Goal: Task Accomplishment & Management: Manage account settings

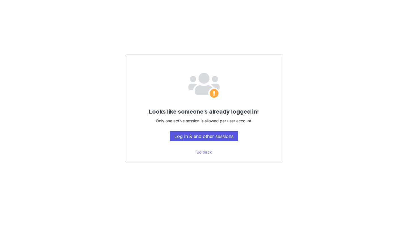
click at [228, 134] on button "Log in & end other sessions" at bounding box center [204, 136] width 69 height 10
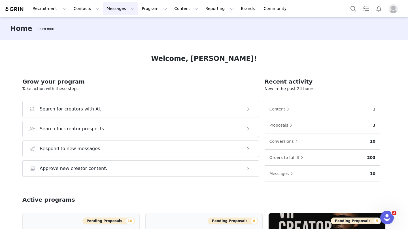
click at [114, 9] on button "Messages Messages" at bounding box center [120, 8] width 35 height 13
click at [122, 23] on div "Dashboard" at bounding box center [119, 25] width 38 height 6
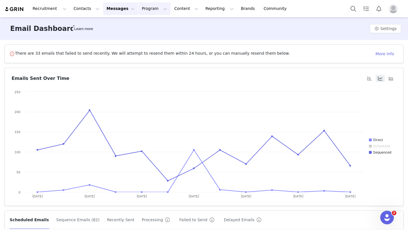
click at [140, 10] on button "Program Program" at bounding box center [154, 8] width 32 height 13
click at [155, 24] on div "Activations" at bounding box center [152, 25] width 38 height 6
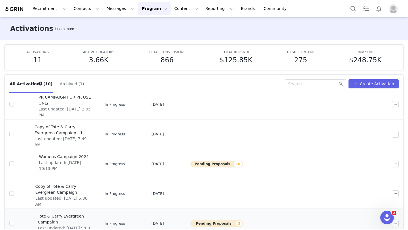
scroll to position [30, 0]
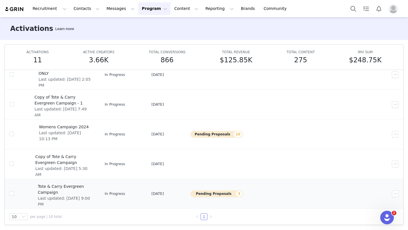
click at [92, 196] on span "Last updated: [DATE] 9:00 PM" at bounding box center [65, 202] width 54 height 12
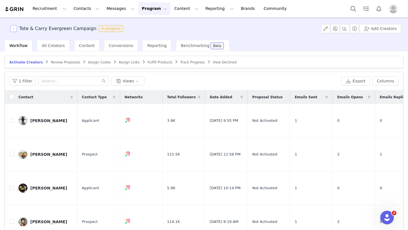
click at [16, 28] on button "button" at bounding box center [13, 28] width 7 height 7
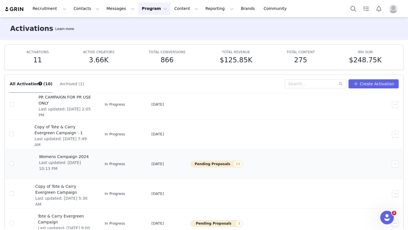
scroll to position [30, 0]
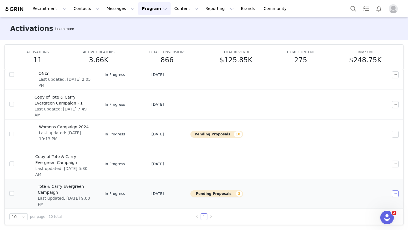
click at [395, 193] on button "button" at bounding box center [395, 194] width 7 height 7
click at [376, 185] on div "Delete" at bounding box center [373, 183] width 49 height 6
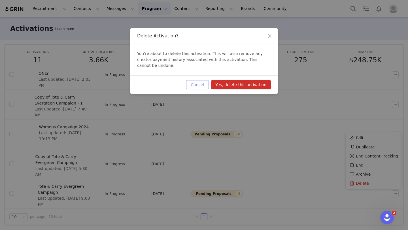
click at [199, 81] on button "Cancel" at bounding box center [197, 84] width 22 height 9
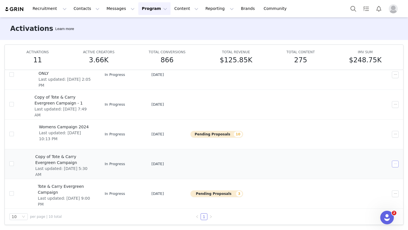
click at [393, 165] on button "button" at bounding box center [395, 164] width 7 height 7
click at [360, 217] on span "Delete" at bounding box center [362, 219] width 13 height 6
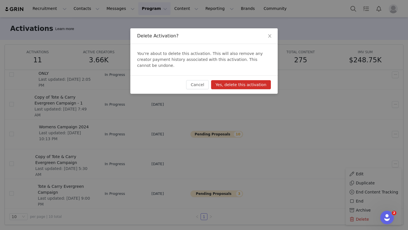
click at [258, 80] on button "Yes, delete this activation" at bounding box center [241, 84] width 60 height 9
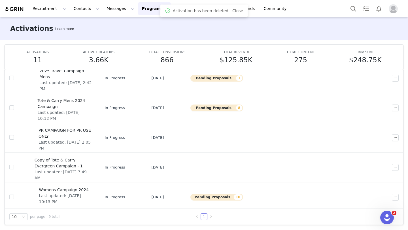
scroll to position [121, 0]
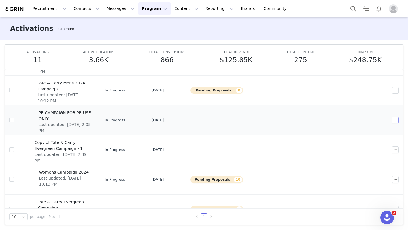
click at [392, 120] on button "button" at bounding box center [395, 120] width 7 height 7
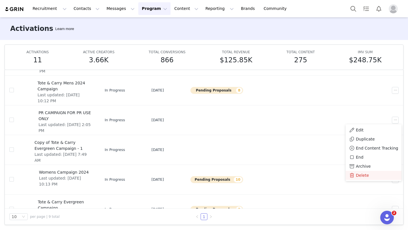
click at [361, 174] on span "Delete" at bounding box center [362, 175] width 13 height 6
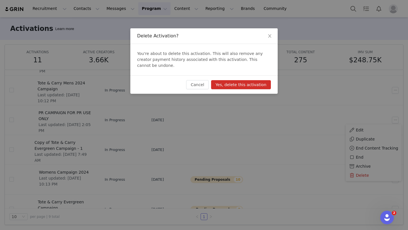
click at [248, 80] on button "Yes, delete this activation" at bounding box center [241, 84] width 60 height 9
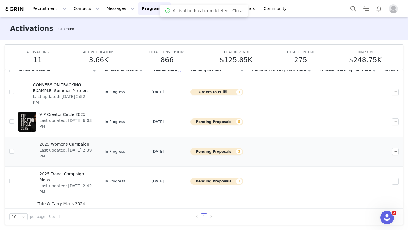
scroll to position [107, 0]
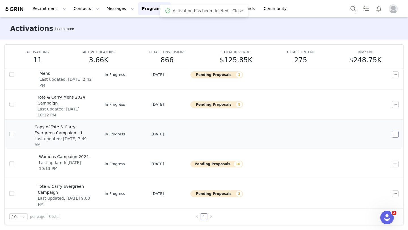
click at [394, 135] on button "button" at bounding box center [395, 134] width 7 height 7
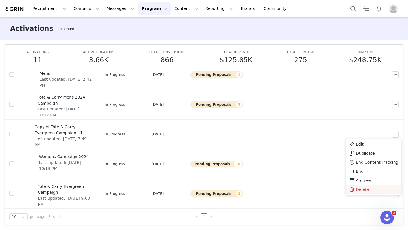
click at [360, 187] on span "Delete" at bounding box center [362, 190] width 13 height 6
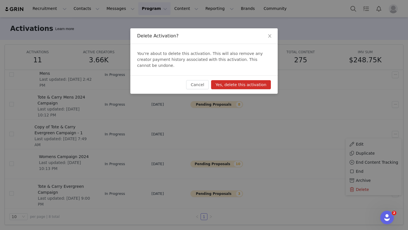
click at [262, 80] on button "Yes, delete this activation" at bounding box center [241, 84] width 60 height 9
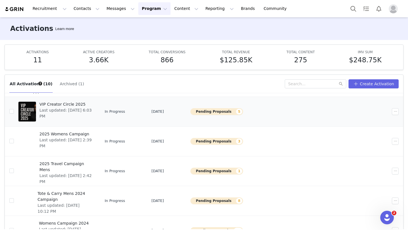
scroll to position [48, 0]
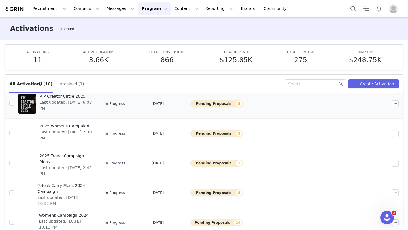
click at [234, 100] on button "Pending Proposals 5" at bounding box center [217, 103] width 53 height 7
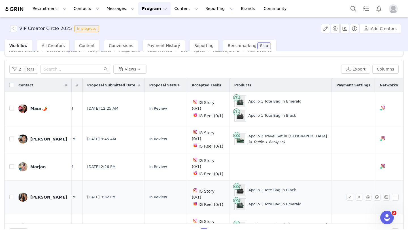
scroll to position [0, 51]
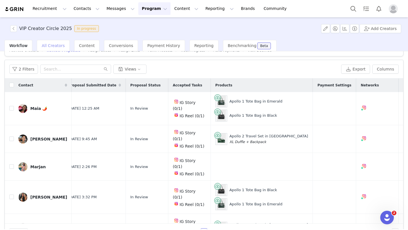
click at [60, 45] on span "All Creators" at bounding box center [53, 45] width 23 height 5
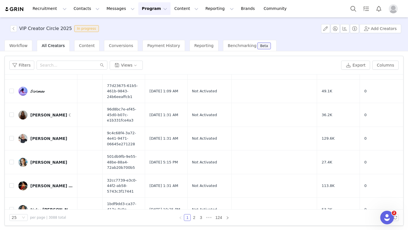
scroll to position [0, 18]
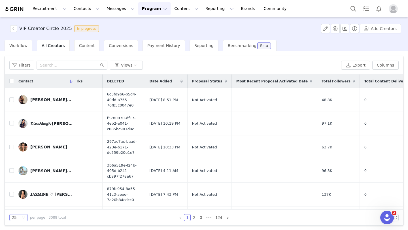
click at [23, 216] on icon "icon: down" at bounding box center [23, 217] width 3 height 3
click at [17, 62] on button "Filters" at bounding box center [21, 65] width 25 height 9
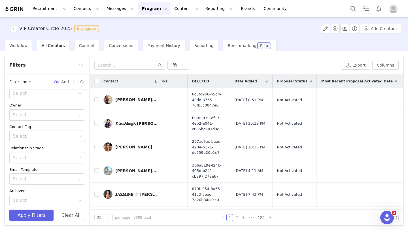
scroll to position [59, 0]
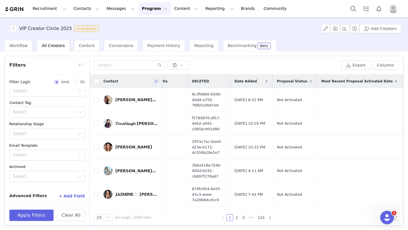
click at [74, 198] on button "+ Add Field" at bounding box center [72, 196] width 26 height 9
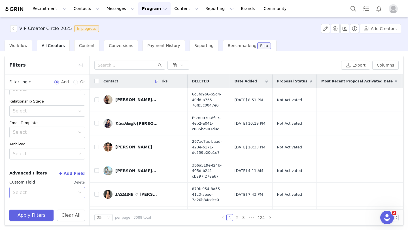
click at [73, 191] on div "Select" at bounding box center [44, 193] width 63 height 6
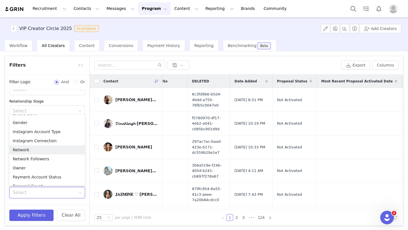
scroll to position [322, 0]
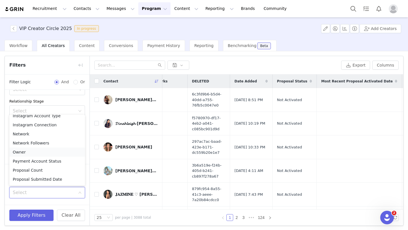
click at [59, 153] on li "Owner" at bounding box center [47, 152] width 76 height 9
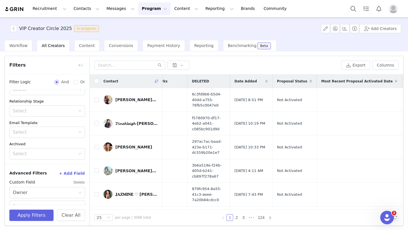
scroll to position [106, 0]
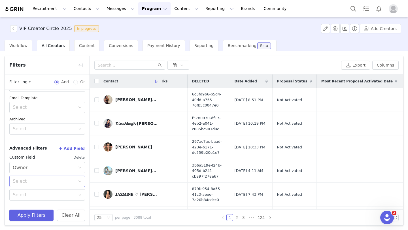
click at [72, 182] on div "Select" at bounding box center [44, 182] width 63 height 6
click at [73, 191] on li "Equal" at bounding box center [47, 193] width 76 height 9
click at [77, 198] on div "Select" at bounding box center [45, 195] width 65 height 11
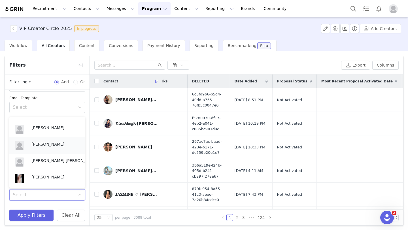
scroll to position [0, 0]
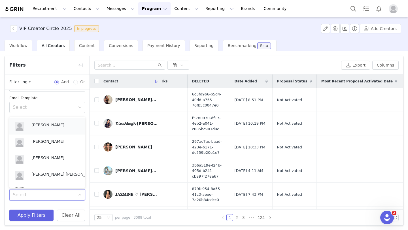
click at [47, 124] on p "[PERSON_NAME]" at bounding box center [55, 125] width 48 height 6
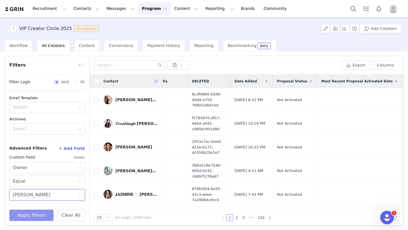
click at [34, 210] on button "Apply Filters" at bounding box center [31, 215] width 44 height 11
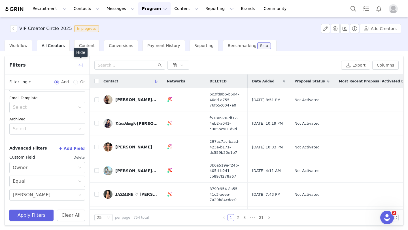
click at [78, 63] on button "button" at bounding box center [80, 65] width 9 height 9
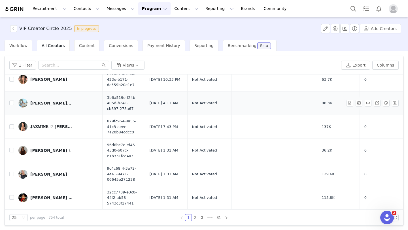
scroll to position [0, 18]
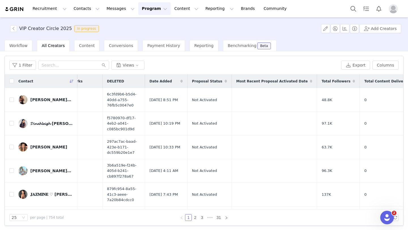
click at [393, 9] on img "Profile" at bounding box center [393, 8] width 9 height 9
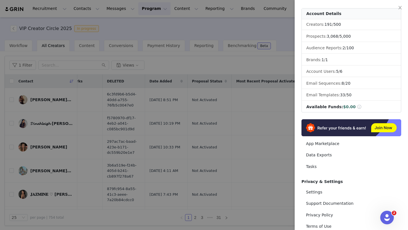
scroll to position [57, 0]
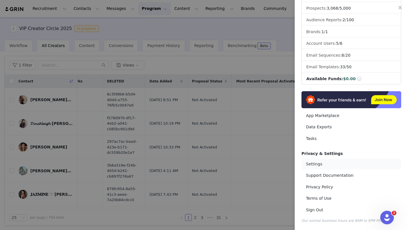
click at [338, 163] on link "Settings" at bounding box center [352, 164] width 100 height 10
select select "America/Los_Angeles"
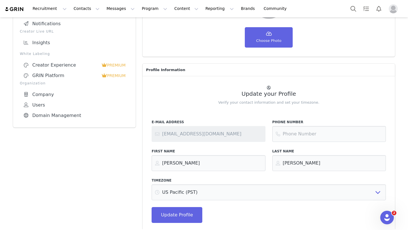
scroll to position [88, 0]
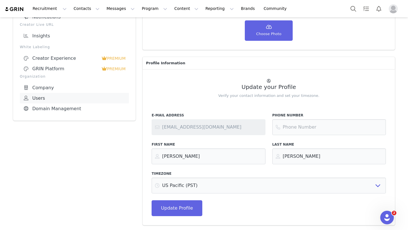
click at [50, 96] on link "Users" at bounding box center [74, 98] width 109 height 10
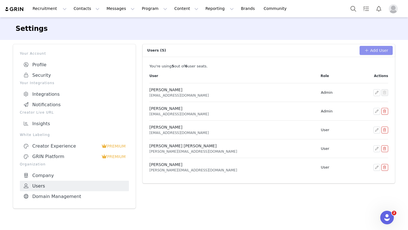
click at [376, 54] on button "Add User" at bounding box center [376, 50] width 33 height 9
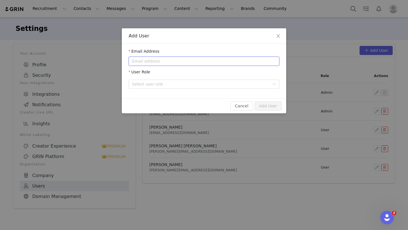
click at [243, 60] on input "email" at bounding box center [204, 61] width 151 height 9
click at [235, 83] on div "Select user role" at bounding box center [201, 84] width 138 height 6
type input "[EMAIL_ADDRESS][DOMAIN_NAME]"
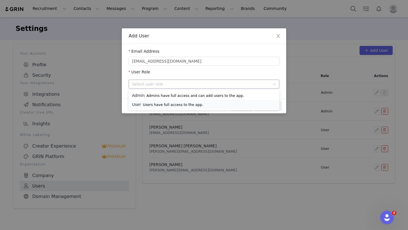
click at [224, 102] on li "User Users have full access to the app." at bounding box center [204, 104] width 151 height 9
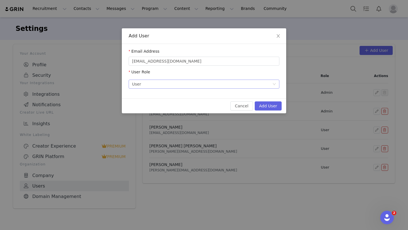
click at [232, 82] on div "Select user role User Users have full access to the app." at bounding box center [202, 84] width 140 height 9
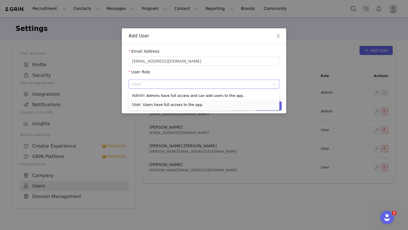
click at [225, 104] on li "User Users have full access to the app." at bounding box center [204, 104] width 151 height 9
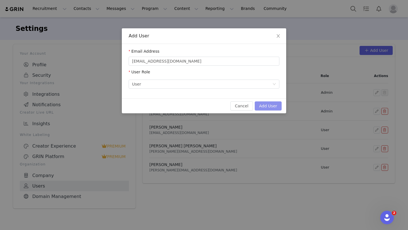
click at [267, 106] on button "Add User" at bounding box center [268, 106] width 27 height 9
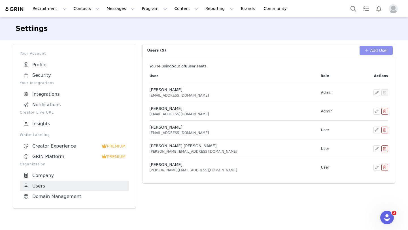
click at [376, 49] on button "Add User" at bounding box center [376, 50] width 33 height 9
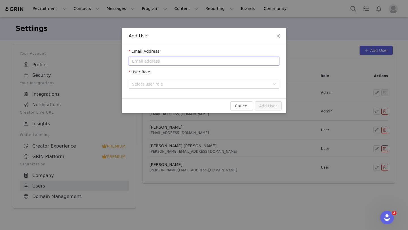
click at [183, 64] on input "email" at bounding box center [204, 61] width 151 height 9
type input "[EMAIL_ADDRESS][DOMAIN_NAME]"
click at [227, 90] on div "Select user role" at bounding box center [204, 83] width 151 height 13
click at [236, 84] on div "Select user role" at bounding box center [201, 84] width 138 height 6
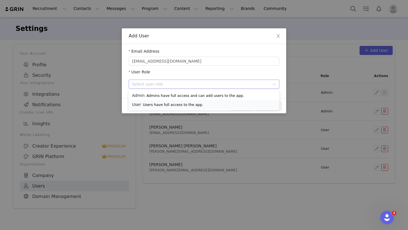
click at [233, 108] on li "User Users have full access to the app." at bounding box center [204, 104] width 151 height 9
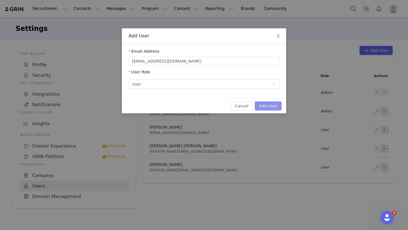
click at [268, 105] on button "Add User" at bounding box center [268, 106] width 27 height 9
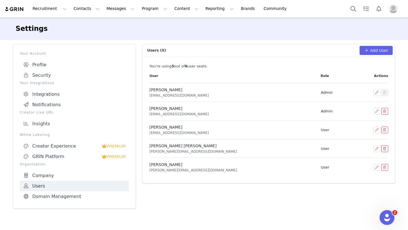
click at [390, 214] on div "Open Intercom Messenger" at bounding box center [386, 217] width 19 height 19
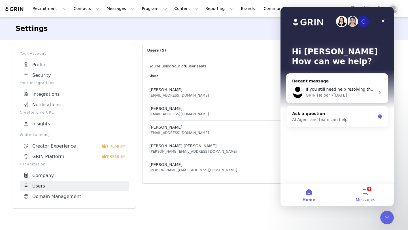
click at [370, 194] on button "4 Messages" at bounding box center [365, 195] width 57 height 23
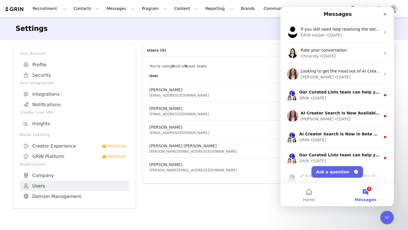
click at [356, 176] on button "Ask a question" at bounding box center [337, 171] width 51 height 11
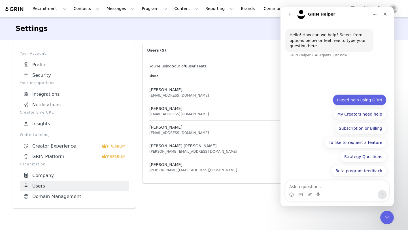
click at [364, 101] on button "I need help using GRIN" at bounding box center [360, 99] width 54 height 11
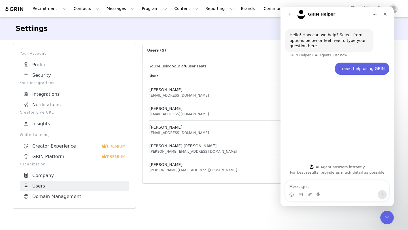
click at [339, 187] on textarea "Message…" at bounding box center [338, 186] width 104 height 10
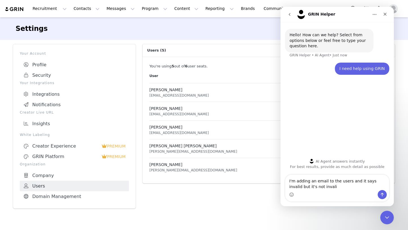
type textarea "I'm adding an email to the users and it says invalid but it's not invalid"
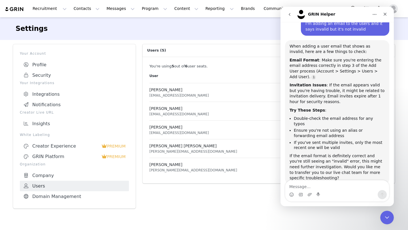
scroll to position [57, 0]
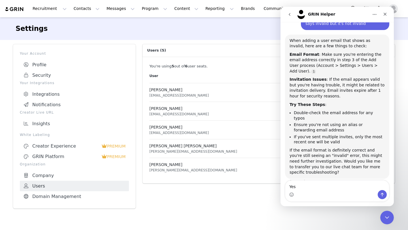
type textarea "Yes."
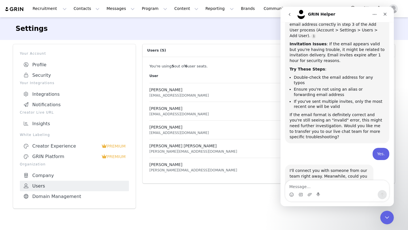
scroll to position [113, 0]
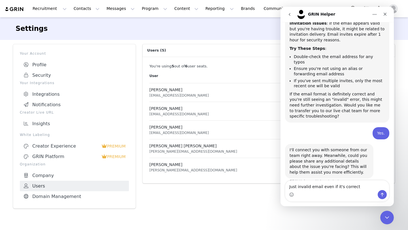
type textarea "Just invalid email even if it's correct."
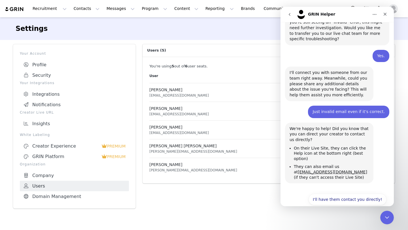
scroll to position [198, 0]
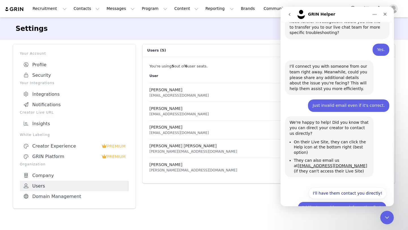
click at [364, 202] on button "I'd like to provide more information first." at bounding box center [342, 207] width 89 height 11
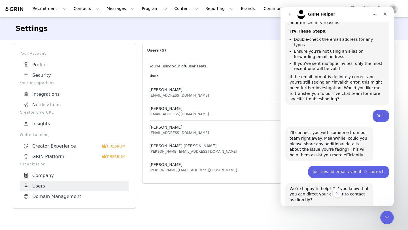
scroll to position [223, 0]
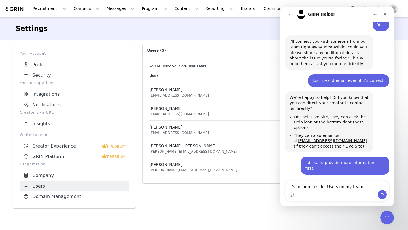
type textarea "It's on admin side. Users on my team."
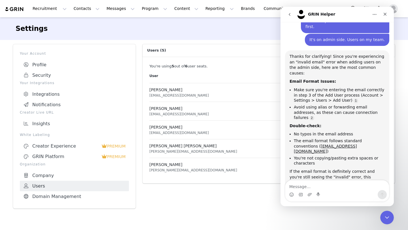
scroll to position [382, 0]
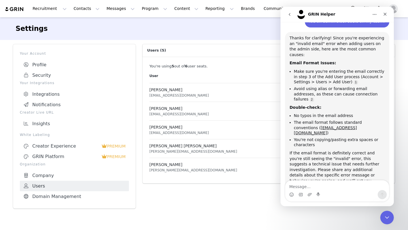
click at [337, 184] on textarea "Message…" at bounding box center [338, 186] width 104 height 10
type textarea "Connect to live chat"
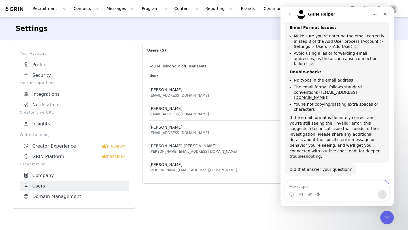
scroll to position [432, 0]
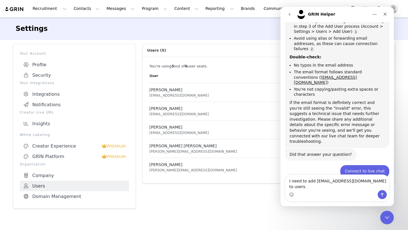
type textarea "I need to add [EMAIL_ADDRESS][DOMAIN_NAME] to users."
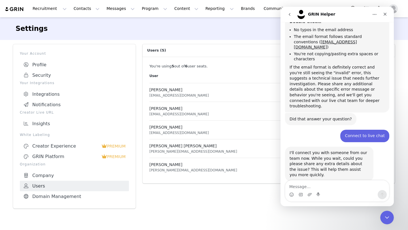
scroll to position [474, 0]
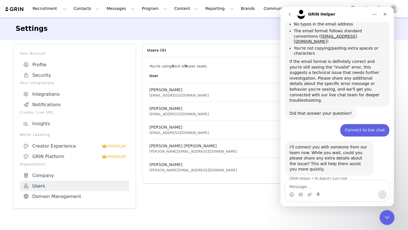
click at [387, 214] on icon "Close Intercom Messenger" at bounding box center [386, 217] width 7 height 7
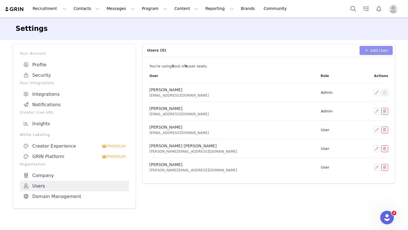
click at [378, 50] on button "Add User" at bounding box center [376, 50] width 33 height 9
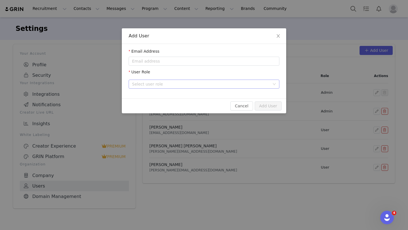
click at [248, 80] on div "Select user role" at bounding box center [202, 84] width 140 height 9
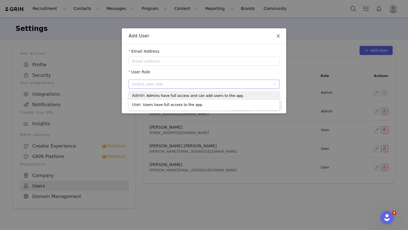
click at [280, 35] on icon "icon: close" at bounding box center [278, 35] width 3 height 3
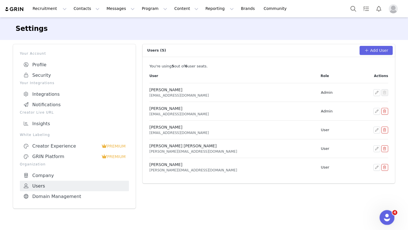
click at [384, 217] on icon "Open Intercom Messenger" at bounding box center [386, 216] width 9 height 9
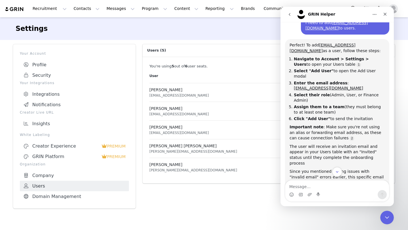
scroll to position [640, 0]
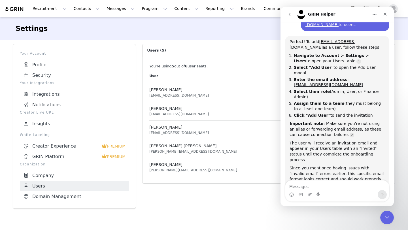
scroll to position [679, 0]
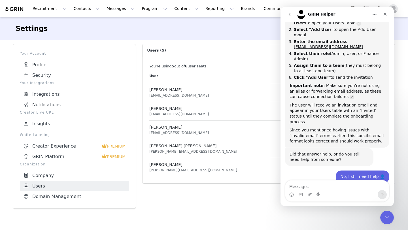
click at [292, 18] on button "go back" at bounding box center [289, 14] width 11 height 11
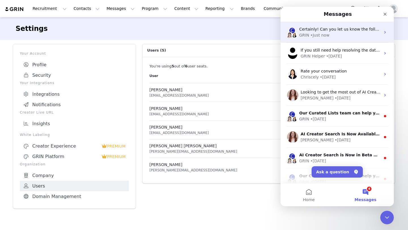
click at [353, 35] on div "GRIN • Just now" at bounding box center [339, 35] width 81 height 6
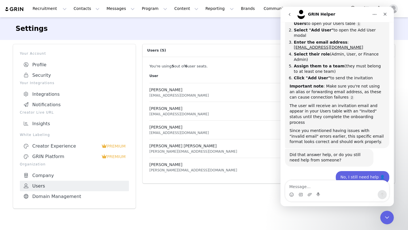
scroll to position [679, 0]
type textarea "Connect to live chat"
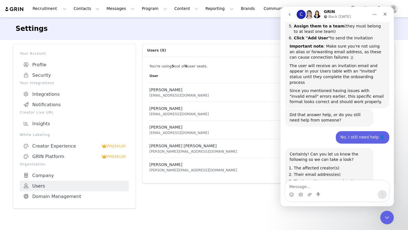
scroll to position [735, 0]
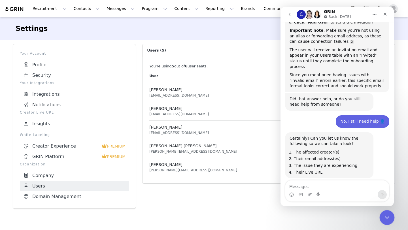
click at [386, 213] on div "Close Intercom Messenger" at bounding box center [387, 217] width 14 height 14
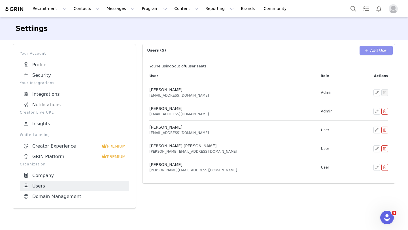
click at [379, 50] on button "Add User" at bounding box center [376, 50] width 33 height 9
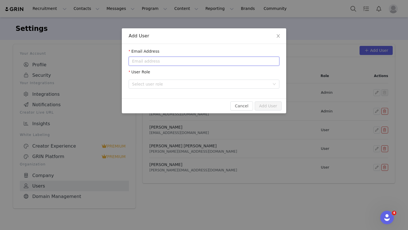
click at [231, 57] on input "email" at bounding box center [204, 61] width 151 height 9
click at [231, 83] on div "Select user role" at bounding box center [201, 84] width 138 height 6
type input "[EMAIL_ADDRESS][DOMAIN_NAME]"
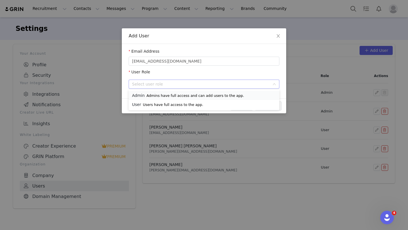
click at [221, 100] on li "Admin Admins have full access and can add users to the app." at bounding box center [204, 95] width 151 height 9
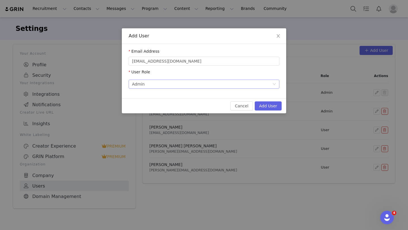
click at [225, 88] on div "Select user role Admin Admins have full access and can add users to the app." at bounding box center [202, 84] width 140 height 9
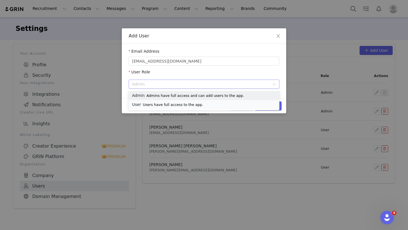
click at [225, 104] on li "User Users have full access to the app." at bounding box center [204, 104] width 151 height 9
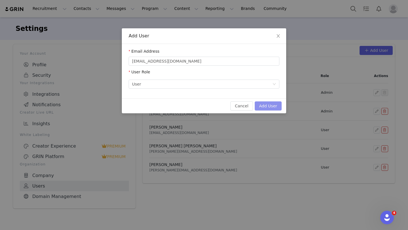
click at [269, 107] on button "Add User" at bounding box center [268, 106] width 27 height 9
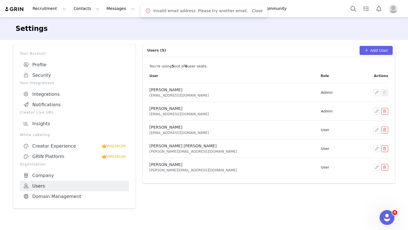
click at [387, 217] on icon "Open Intercom Messenger" at bounding box center [387, 217] width 4 height 5
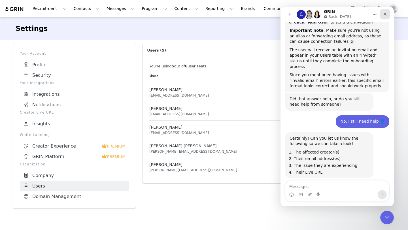
click at [383, 12] on icon "Close" at bounding box center [385, 14] width 5 height 5
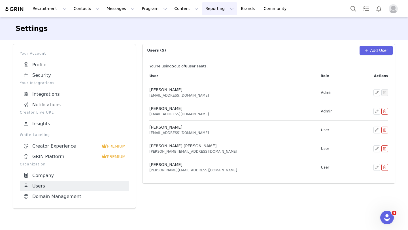
click at [213, 13] on button "Reporting Reporting" at bounding box center [219, 8] width 35 height 13
click at [155, 7] on button "Program Program" at bounding box center [154, 8] width 32 height 13
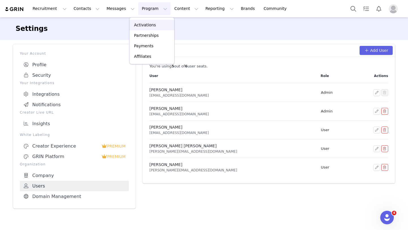
click at [160, 23] on div "Activations" at bounding box center [152, 25] width 38 height 6
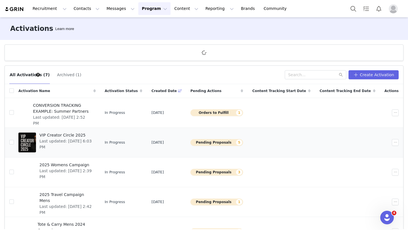
click at [92, 140] on span "Last updated: [DATE] 6:03 PM" at bounding box center [65, 144] width 53 height 12
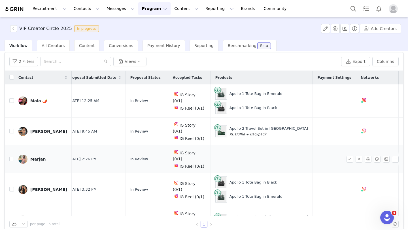
scroll to position [23, 0]
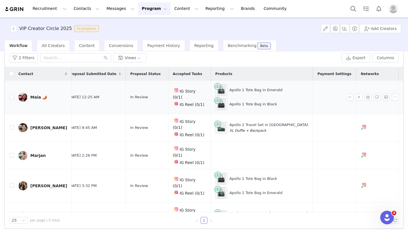
click at [34, 96] on div "Maia 🌶️" at bounding box center [38, 97] width 17 height 5
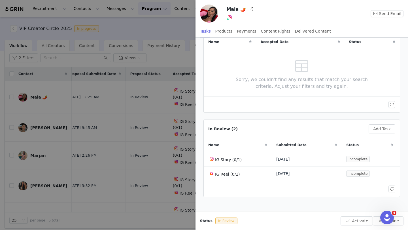
scroll to position [0, 0]
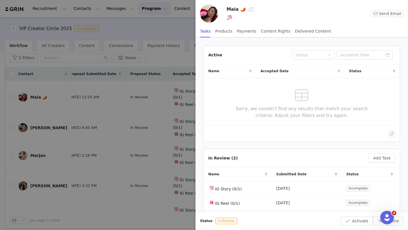
click at [247, 10] on button "button" at bounding box center [251, 9] width 9 height 9
click at [148, 109] on div at bounding box center [204, 115] width 408 height 230
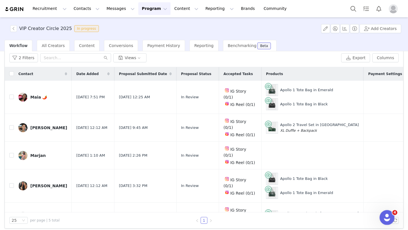
click at [387, 215] on icon "Open Intercom Messenger" at bounding box center [387, 217] width 4 height 5
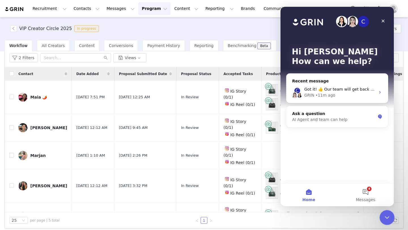
click at [387, 215] on icon "Close Intercom Messenger" at bounding box center [386, 217] width 7 height 7
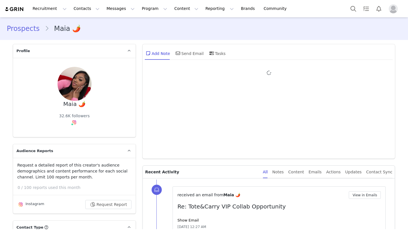
type input "+1 (United States)"
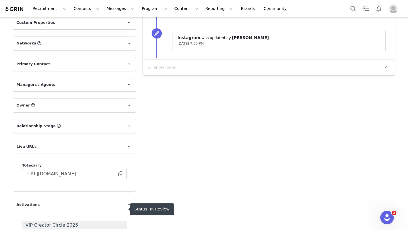
scroll to position [646, 0]
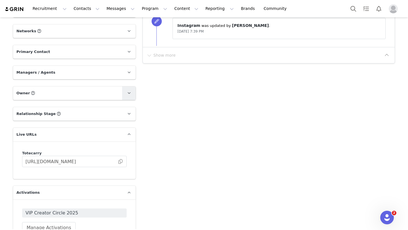
click at [124, 86] on link at bounding box center [129, 93] width 14 height 14
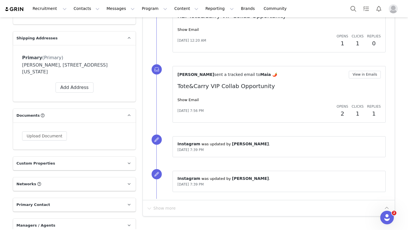
scroll to position [467, 0]
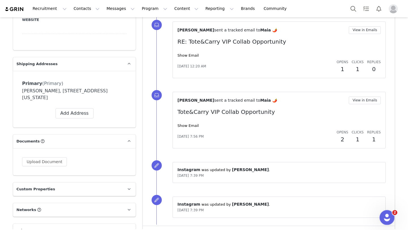
click at [387, 217] on icon "Open Intercom Messenger" at bounding box center [387, 217] width 4 height 5
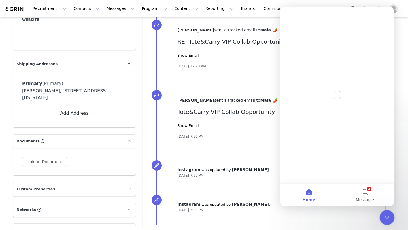
scroll to position [0, 0]
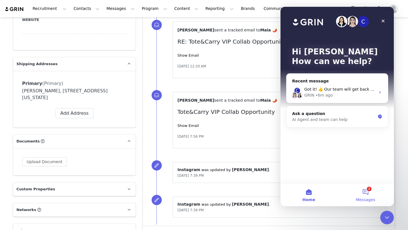
click at [367, 195] on button "2 Messages" at bounding box center [365, 195] width 57 height 23
